Goal: Task Accomplishment & Management: Manage account settings

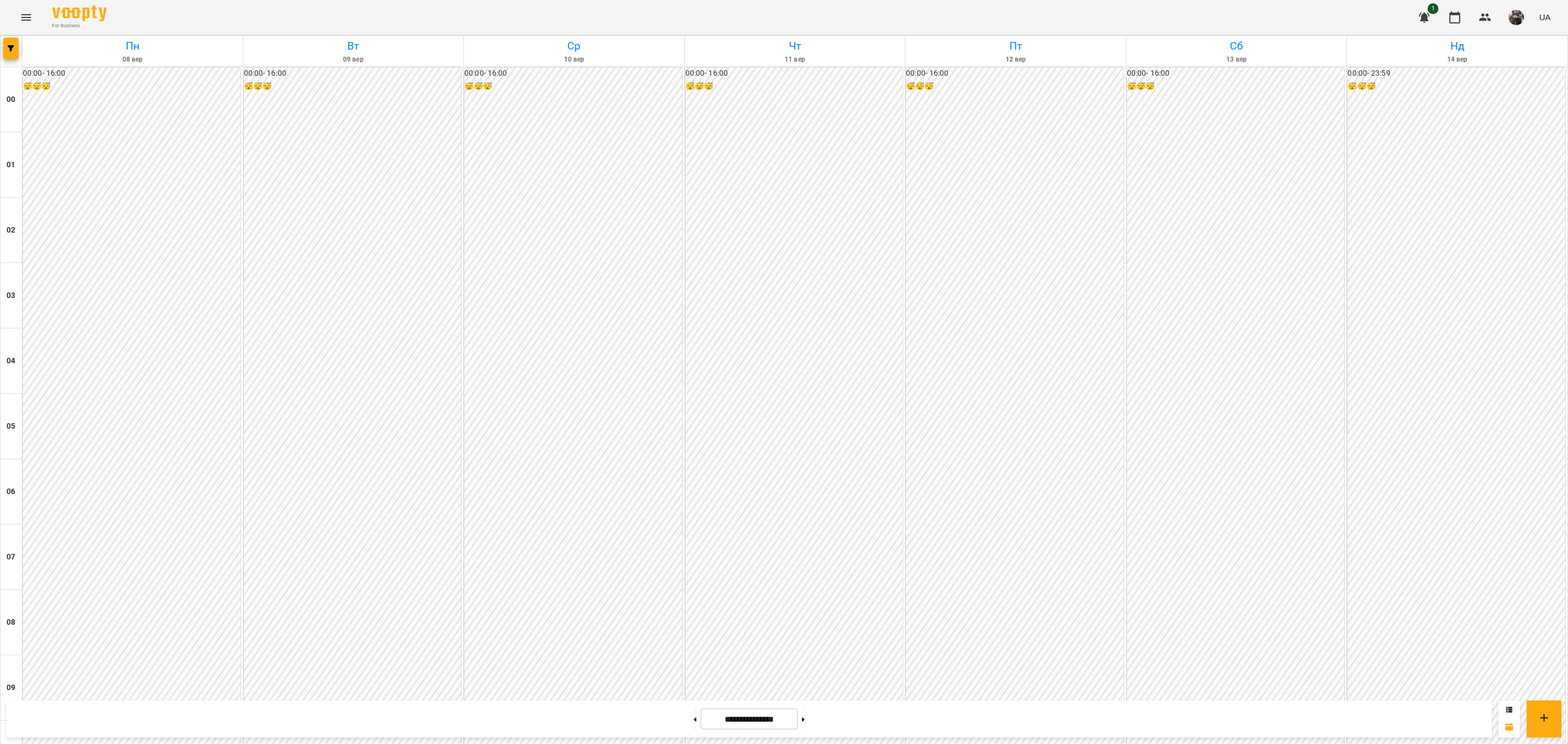
scroll to position [939, 0]
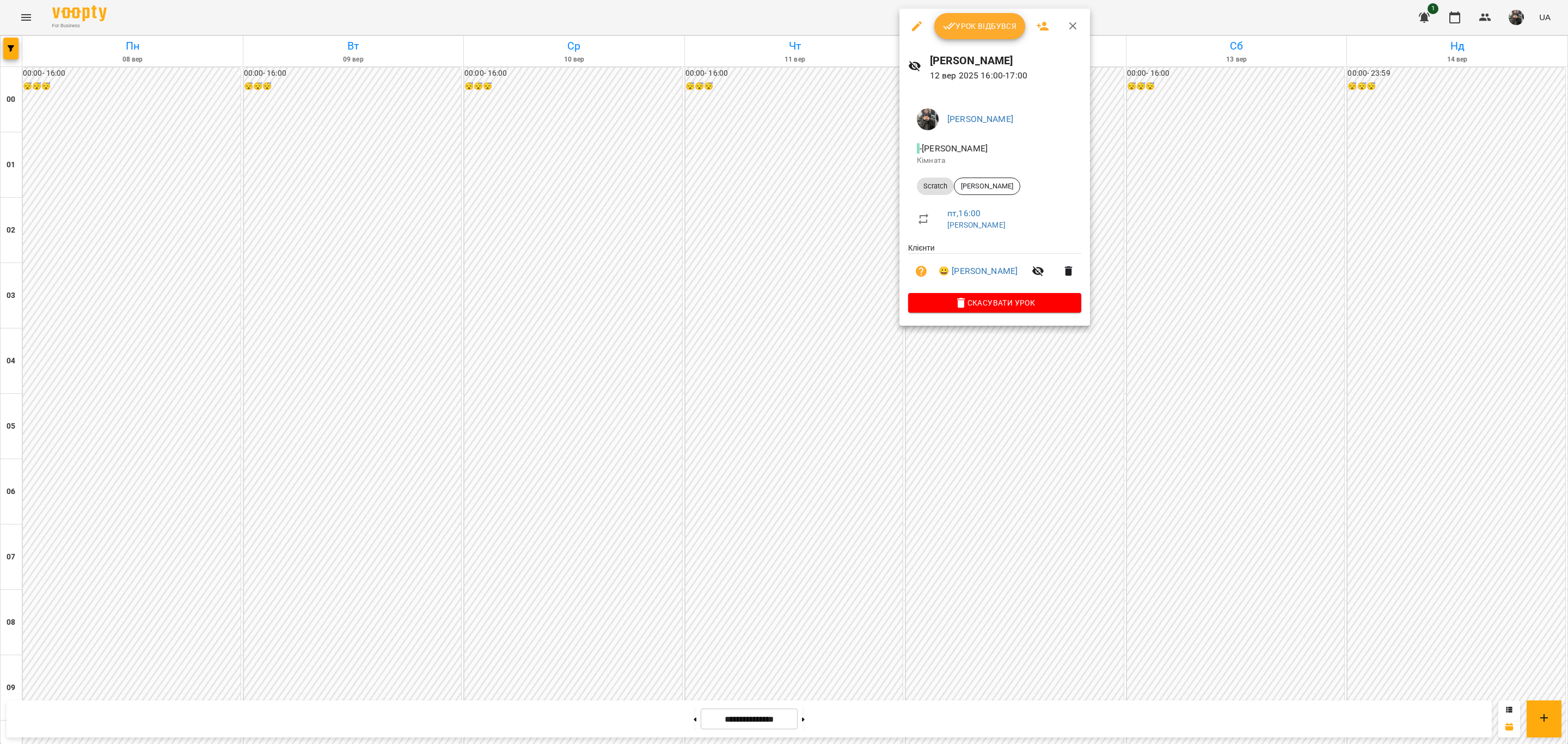
click at [965, 36] on button "Урок відбувся" at bounding box center [980, 26] width 91 height 26
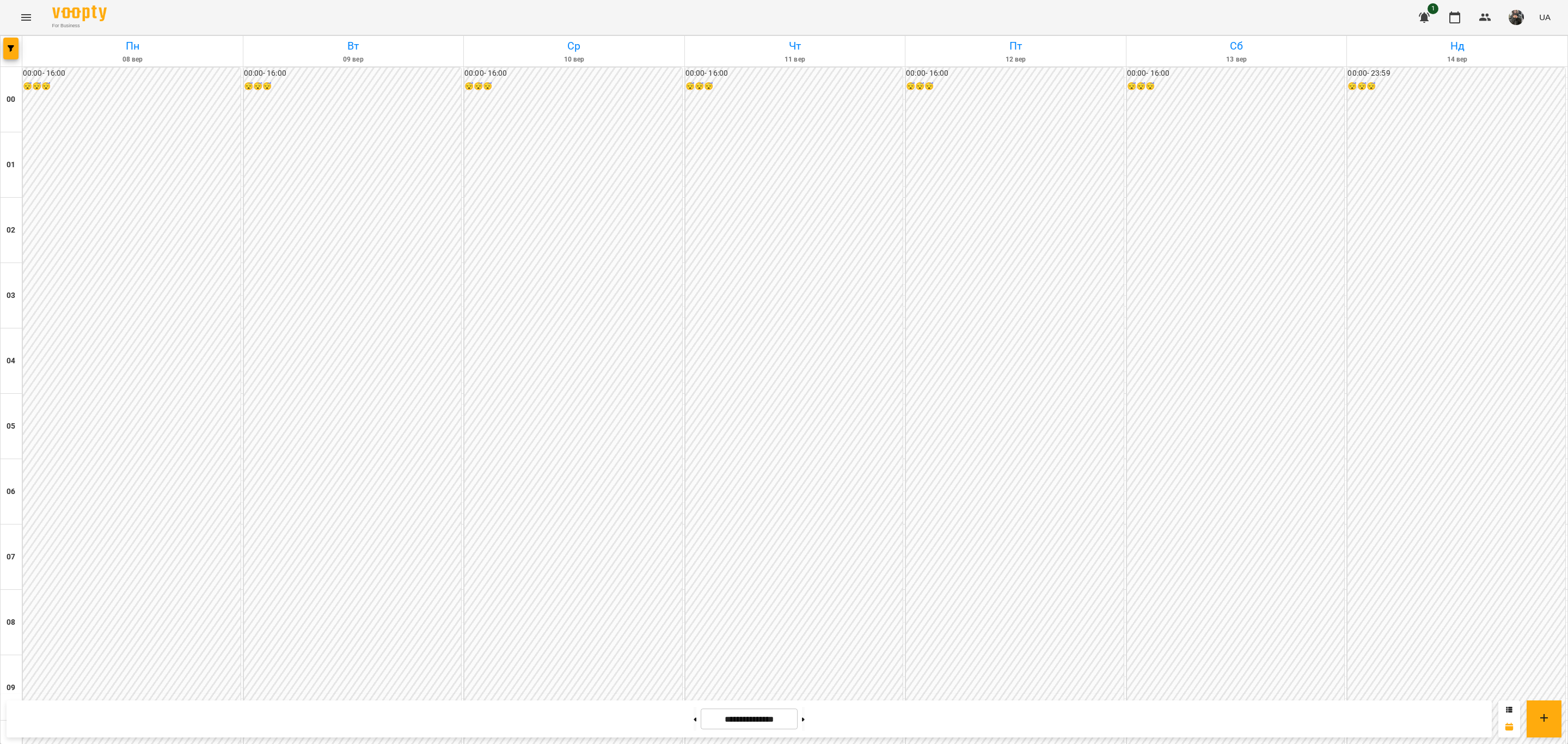
scroll to position [816, 0]
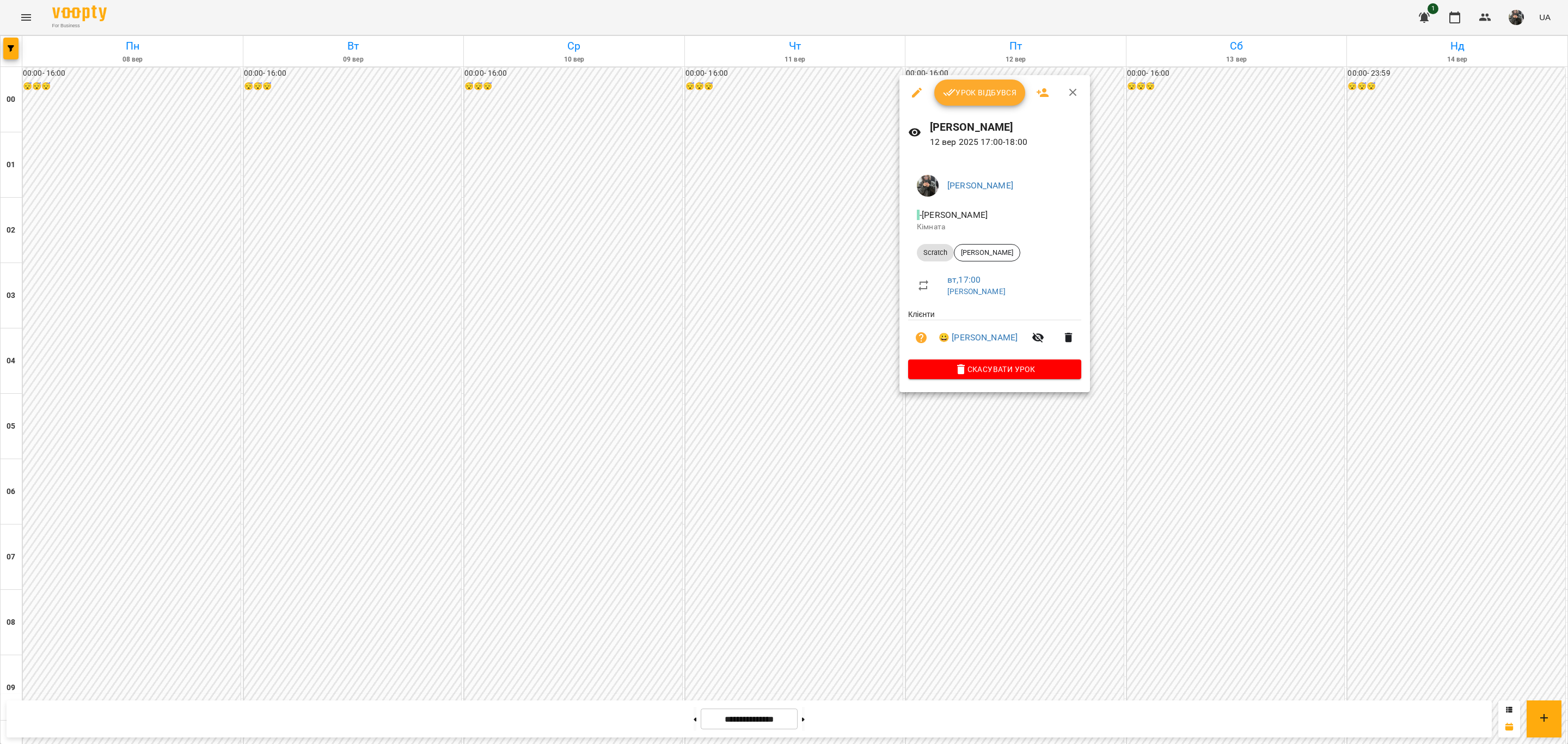
click at [1016, 88] on button "Урок відбувся" at bounding box center [980, 93] width 91 height 26
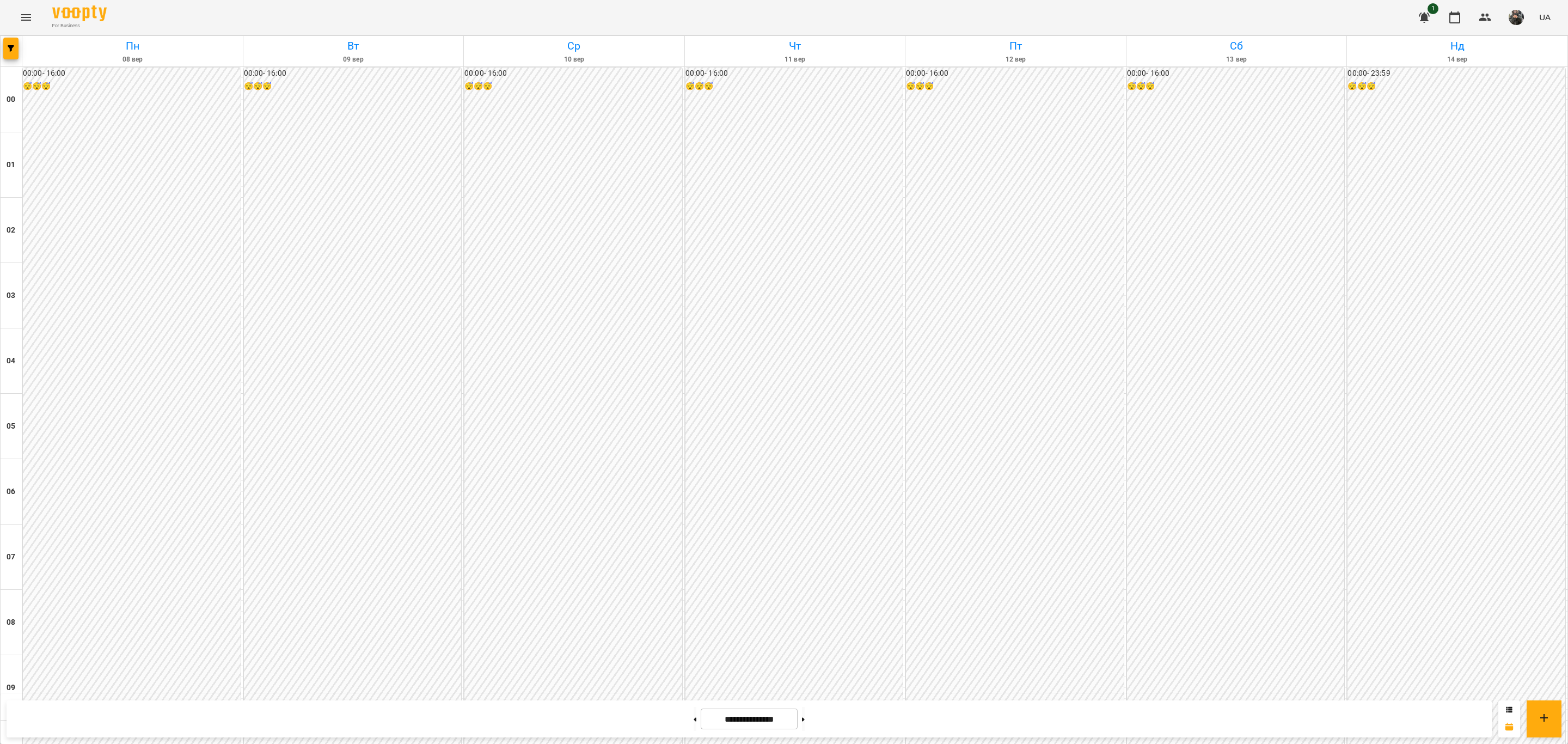
scroll to position [898, 0]
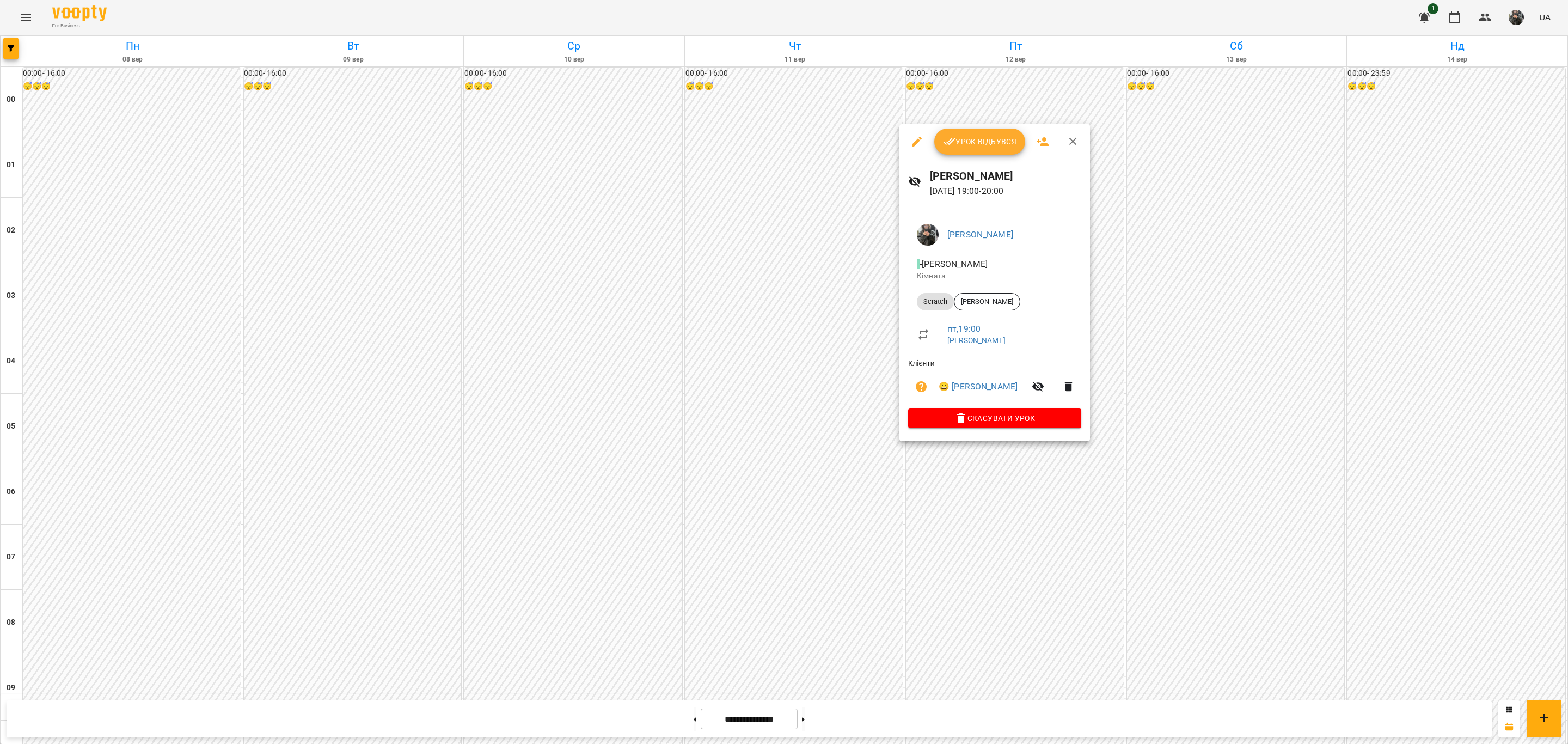
click at [973, 141] on span "Урок відбувся" at bounding box center [980, 142] width 74 height 13
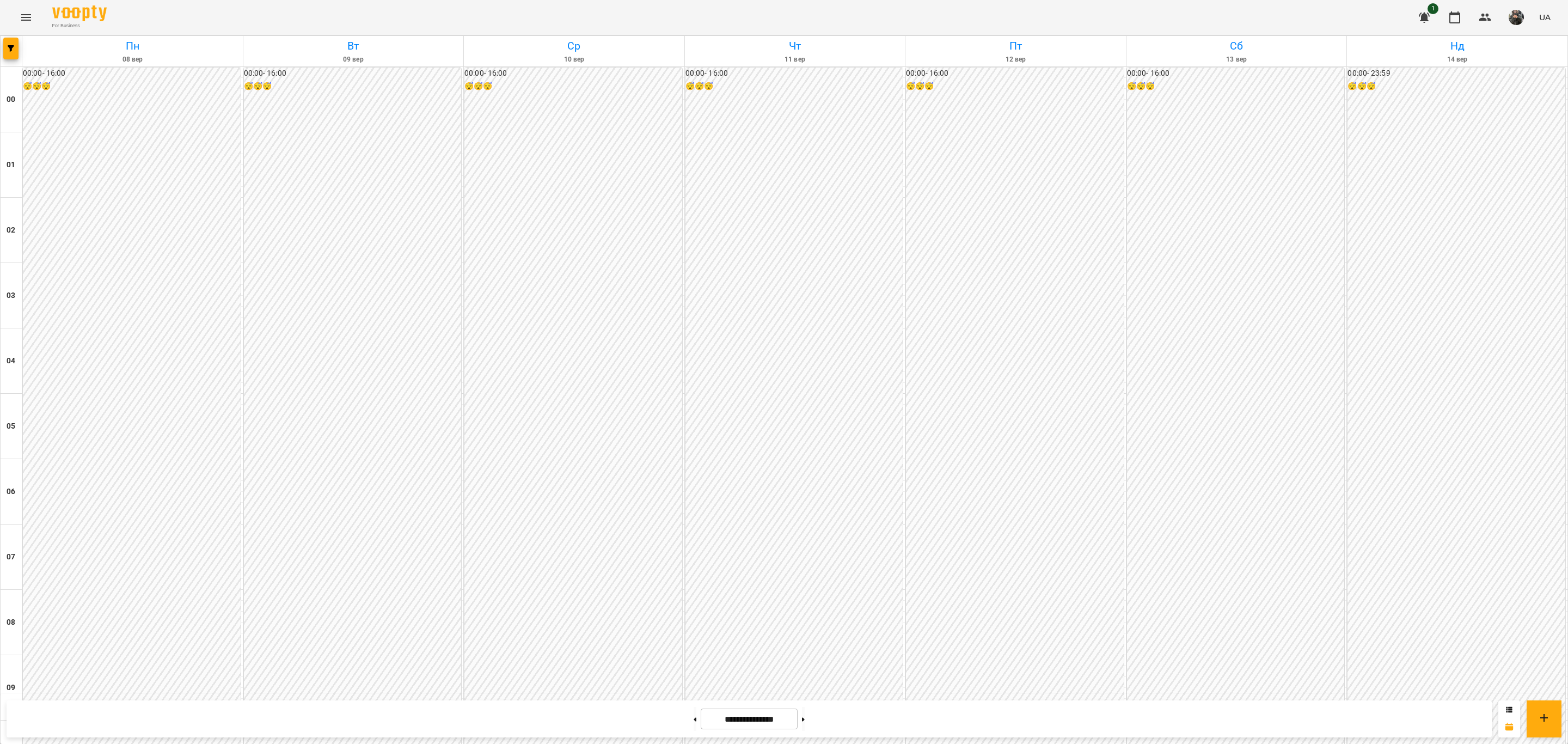
scroll to position [654, 0]
